Goal: Task Accomplishment & Management: Manage account settings

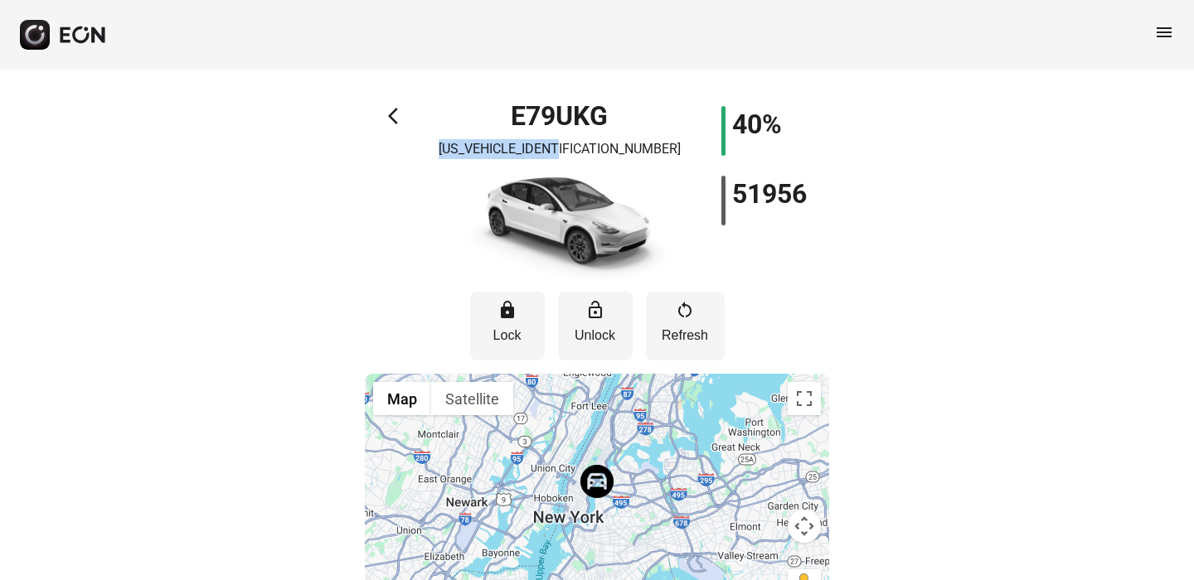
drag, startPoint x: 624, startPoint y: 147, endPoint x: 493, endPoint y: 150, distance: 131.9
click at [493, 150] on div "E79UKG [US_VEHICLE_IDENTIFICATION_NUMBER]" at bounding box center [560, 194] width 232 height 176
copy p "[US_VEHICLE_IDENTIFICATION_NUMBER]"
